Goal: Task Accomplishment & Management: Complete application form

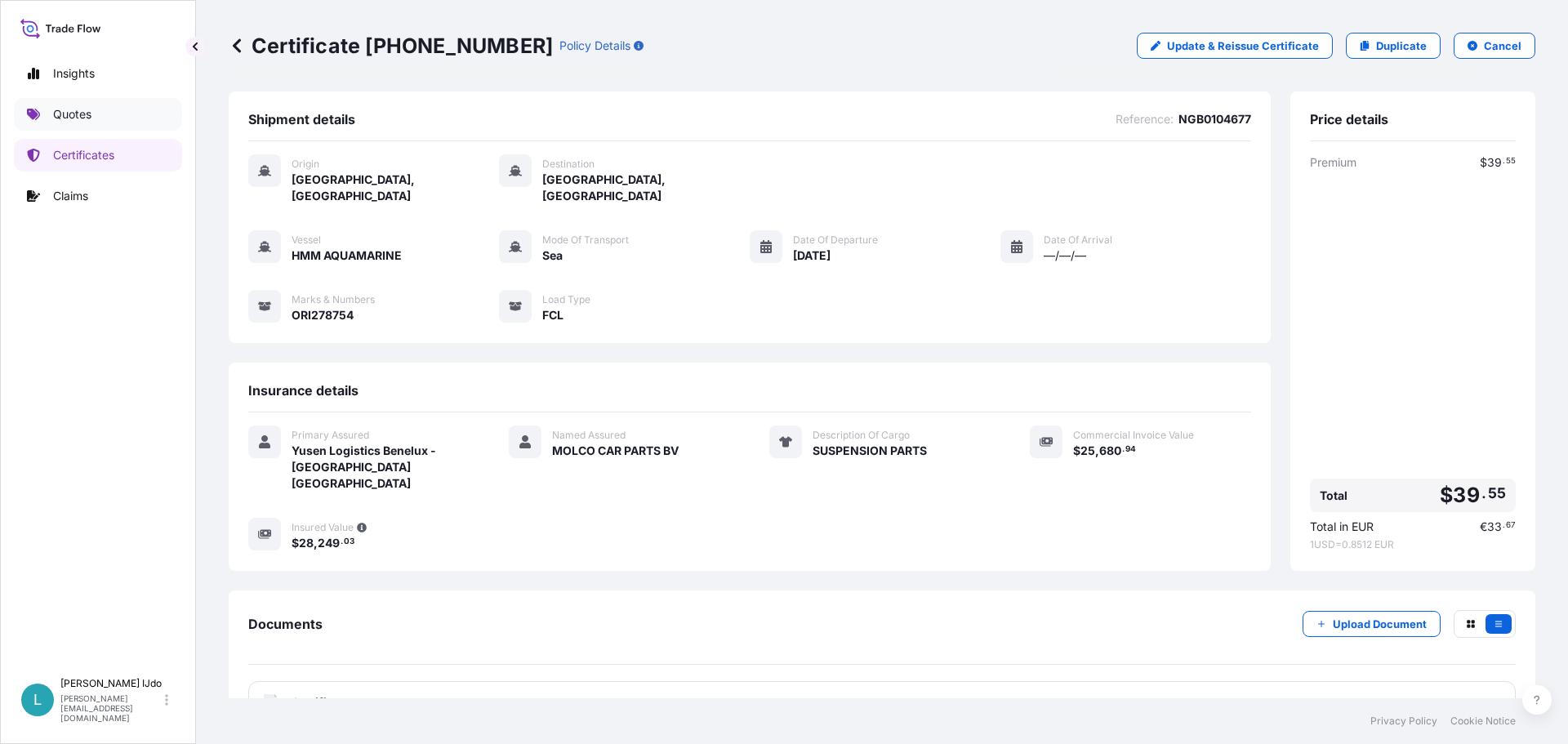
click at [85, 110] on p "Quotes" at bounding box center [72, 113] width 39 height 16
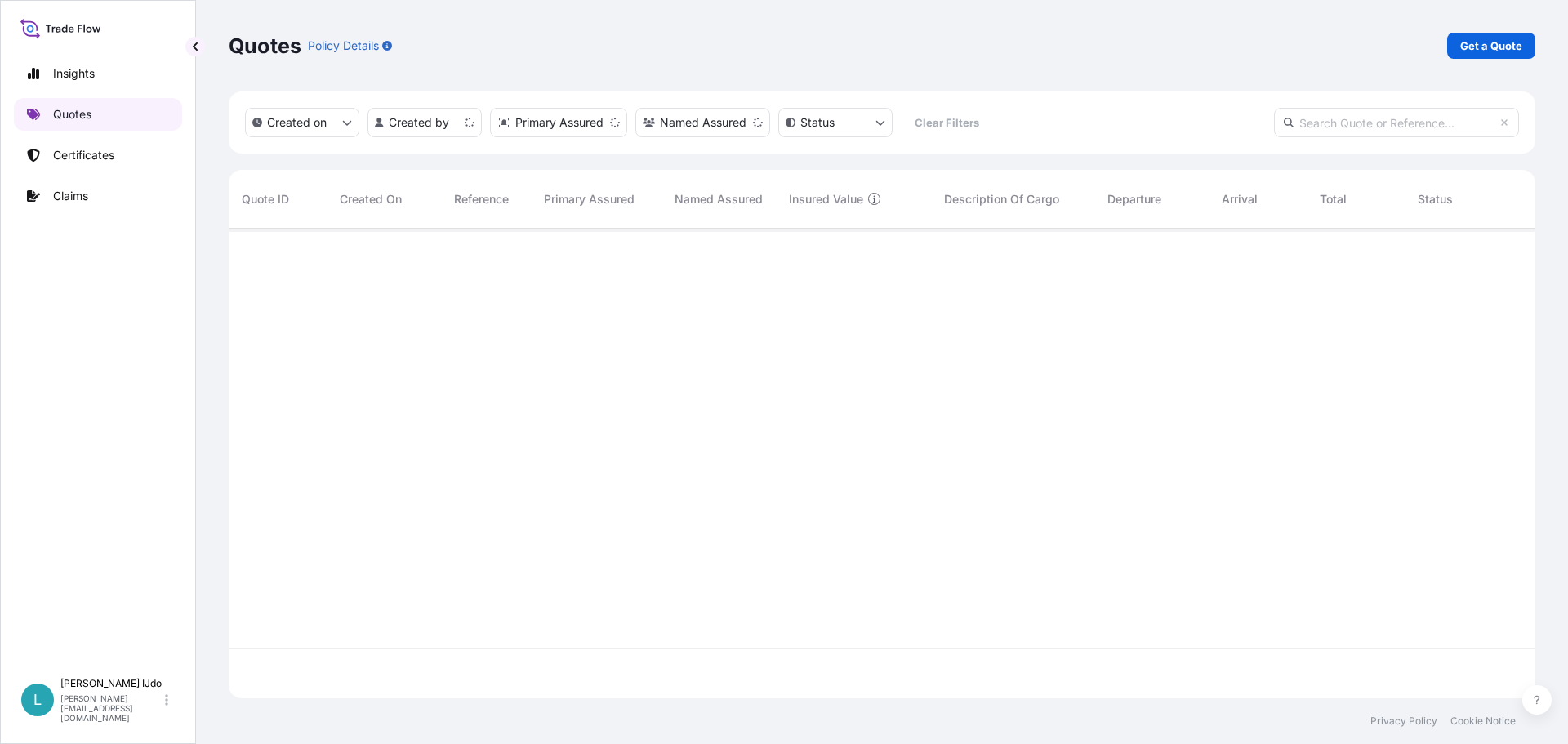
scroll to position [467, 1295]
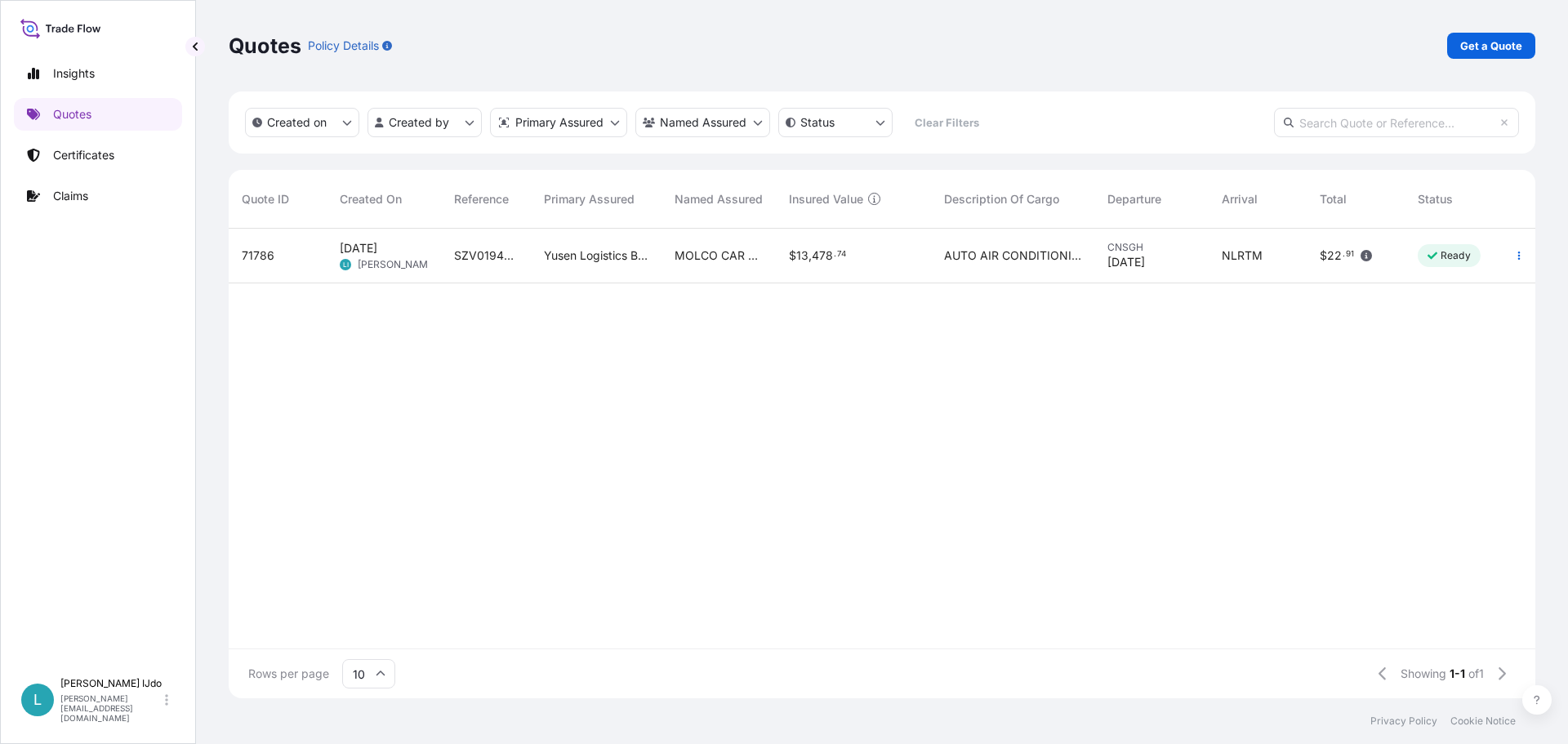
click at [421, 264] on div "[DATE] LI [PERSON_NAME]" at bounding box center [383, 256] width 88 height 31
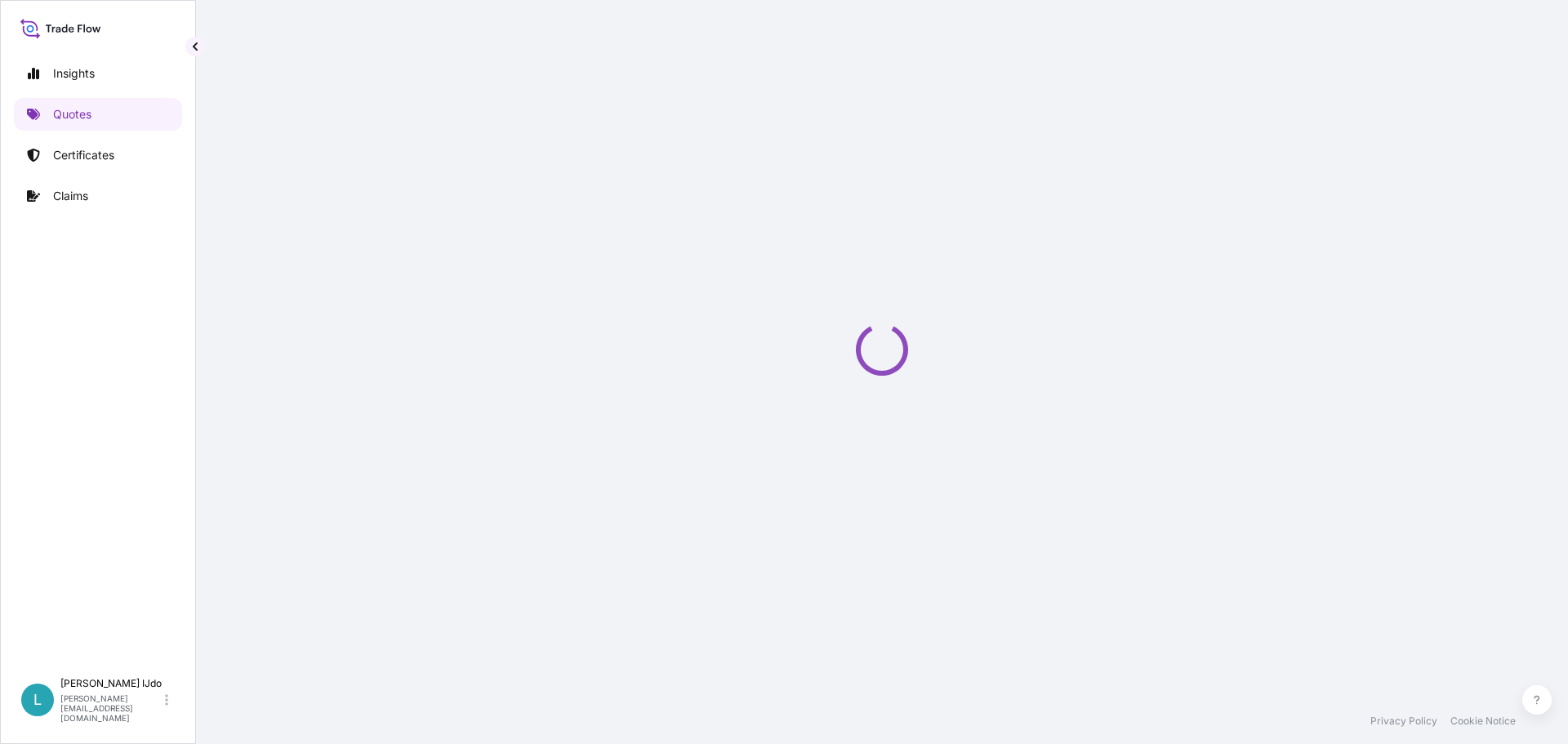
select select "Sea"
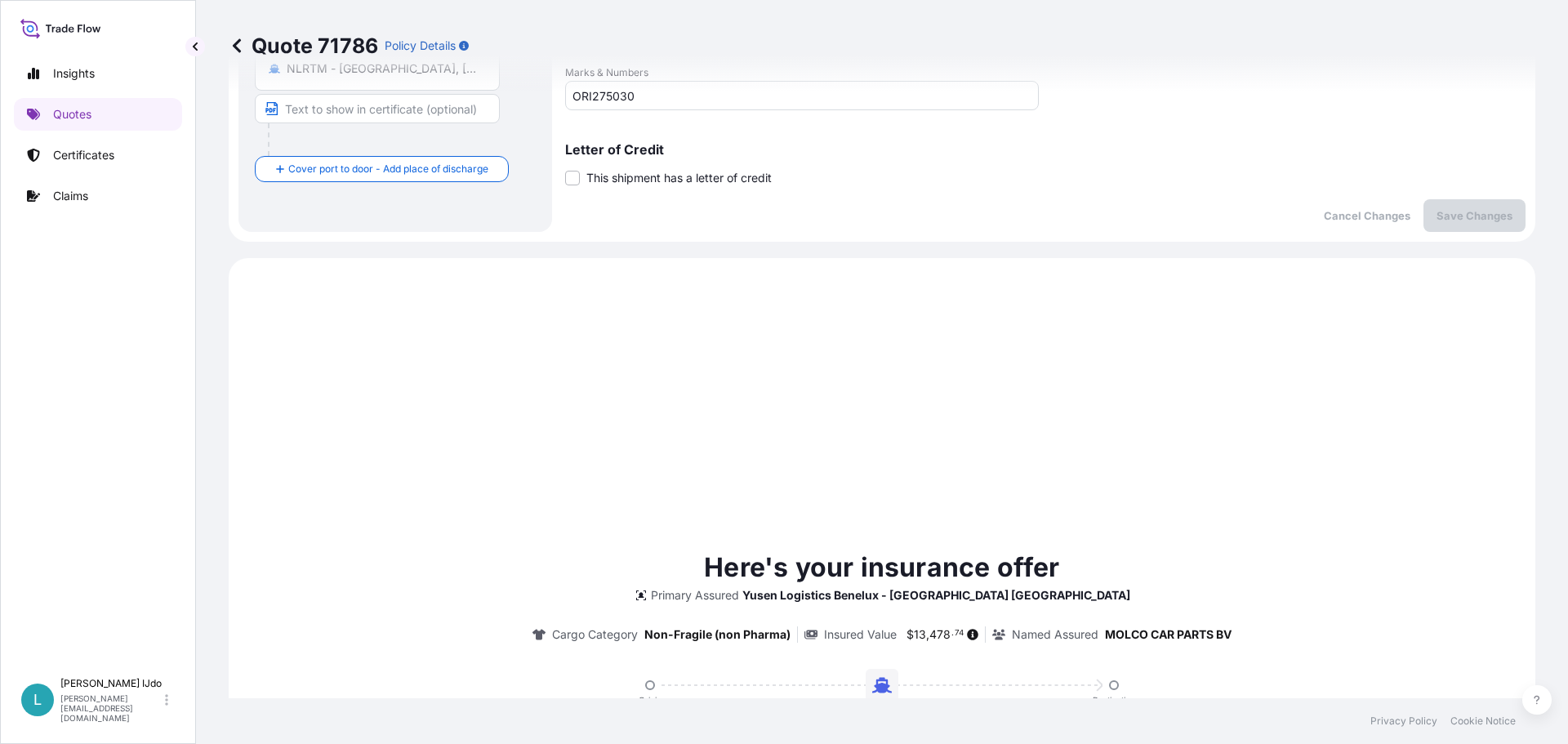
scroll to position [858, 0]
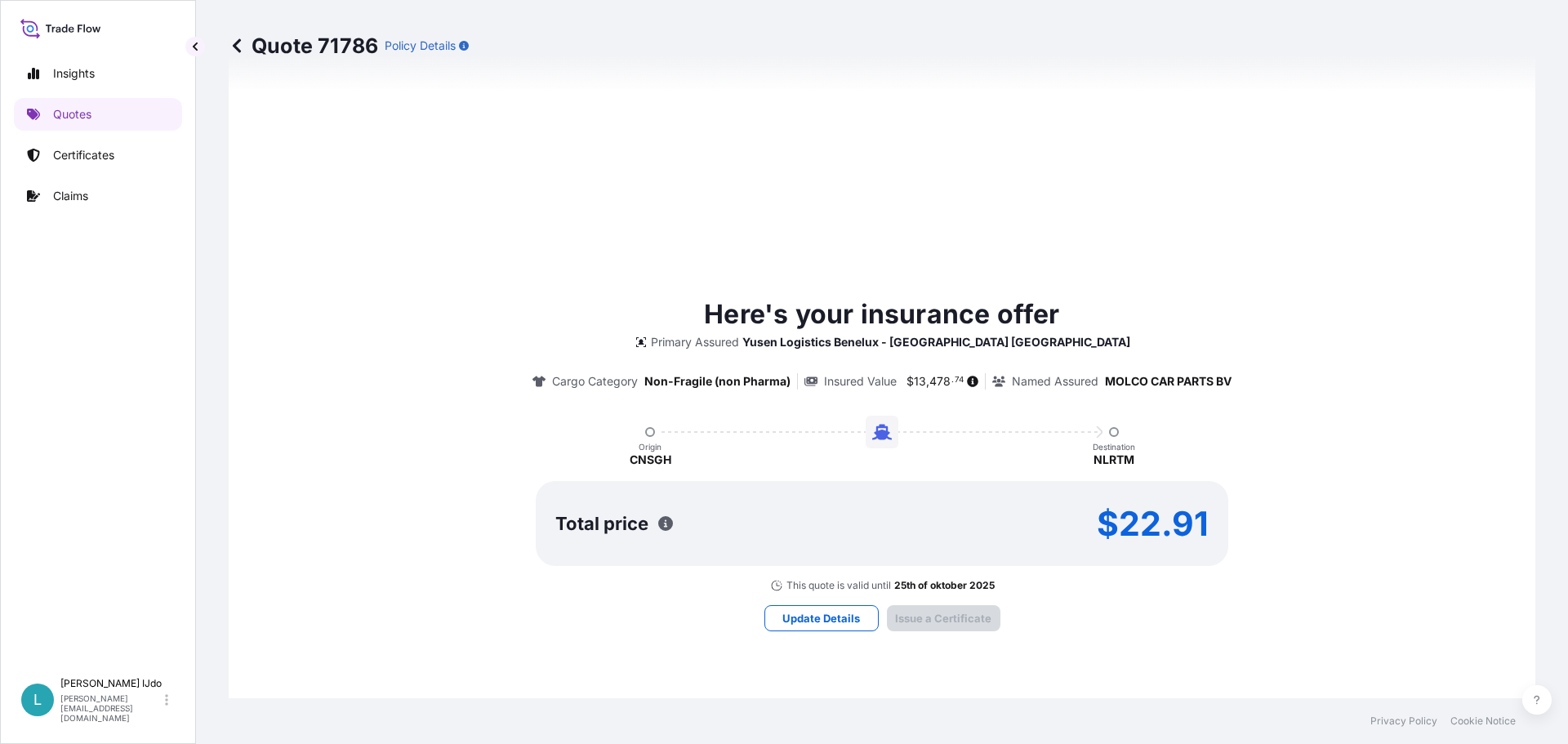
type input "[DATE]"
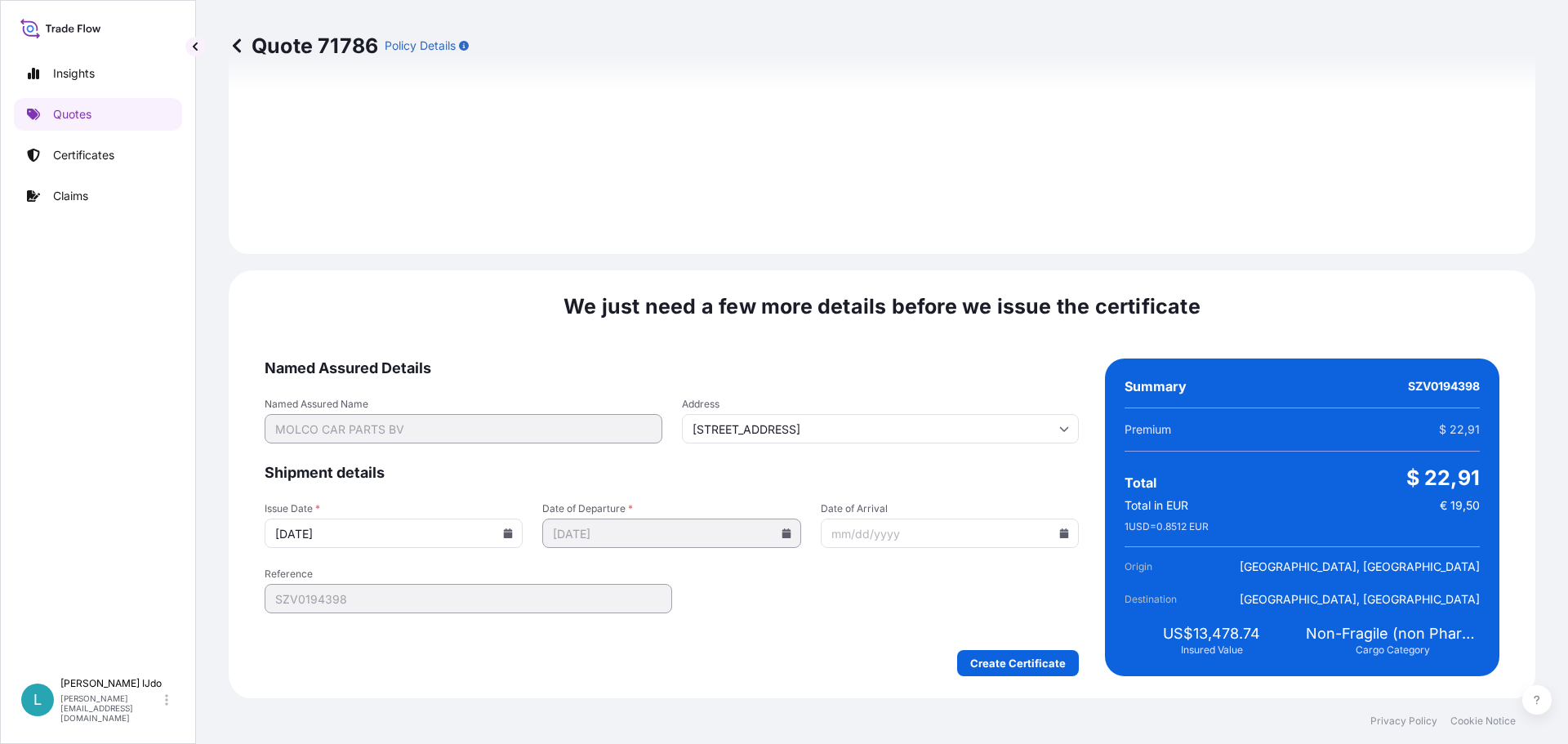
scroll to position [1749, 0]
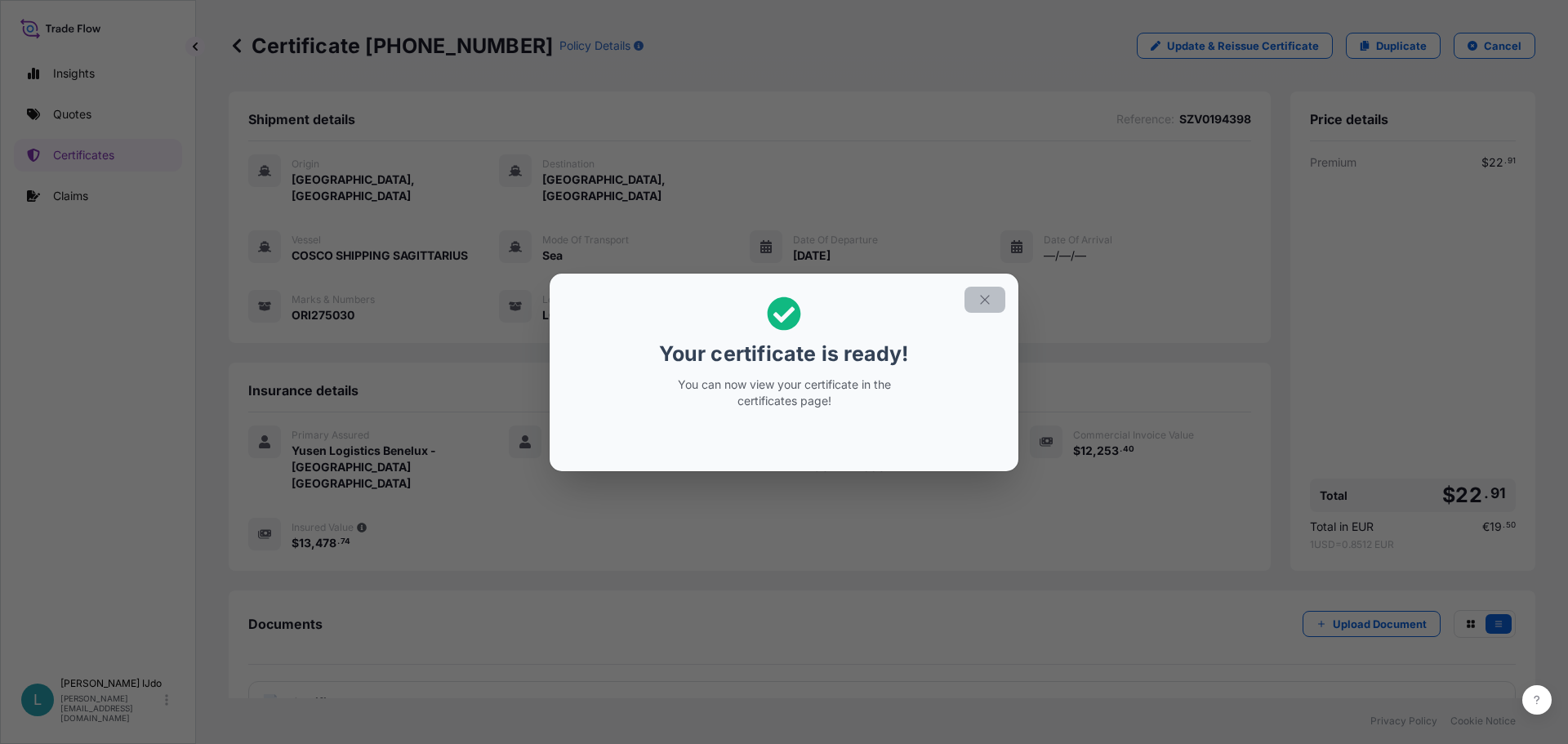
click at [982, 293] on icon "button" at bounding box center [985, 299] width 14 height 14
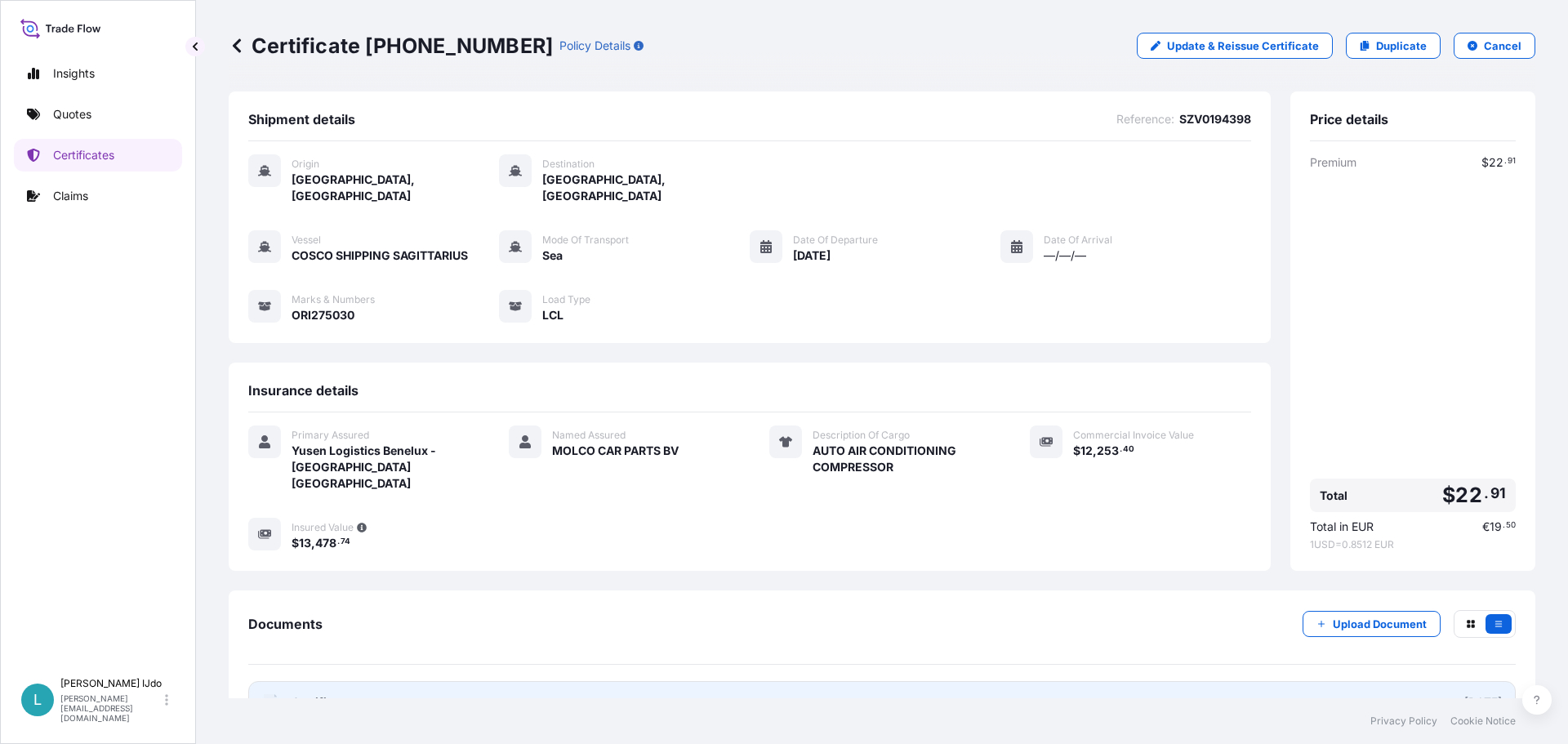
click at [1465, 694] on div "[DATE]" at bounding box center [1483, 702] width 38 height 16
